Goal: Task Accomplishment & Management: Use online tool/utility

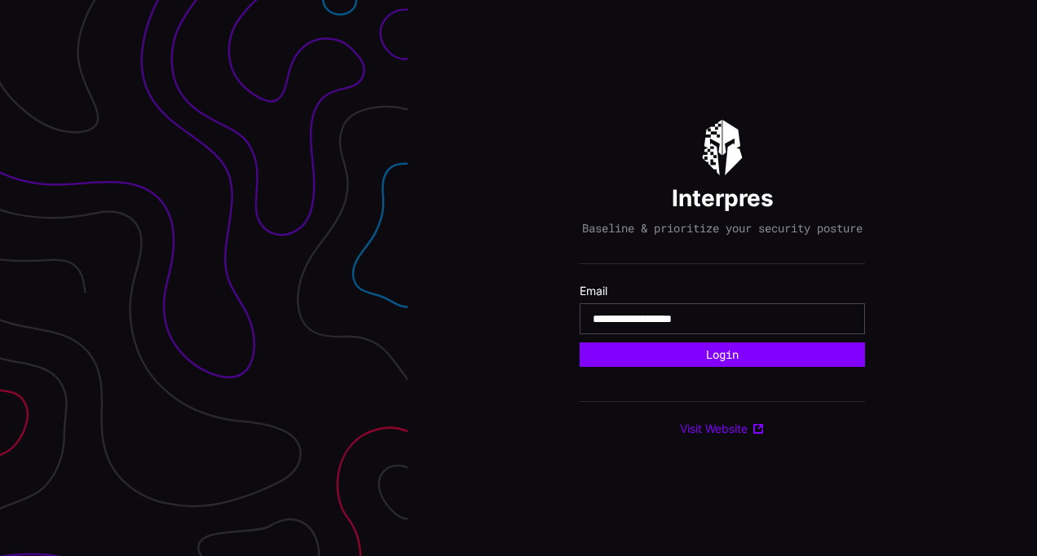
type input "**********"
click at [580, 343] on button "Login" at bounding box center [722, 355] width 285 height 24
